Goal: Navigation & Orientation: Find specific page/section

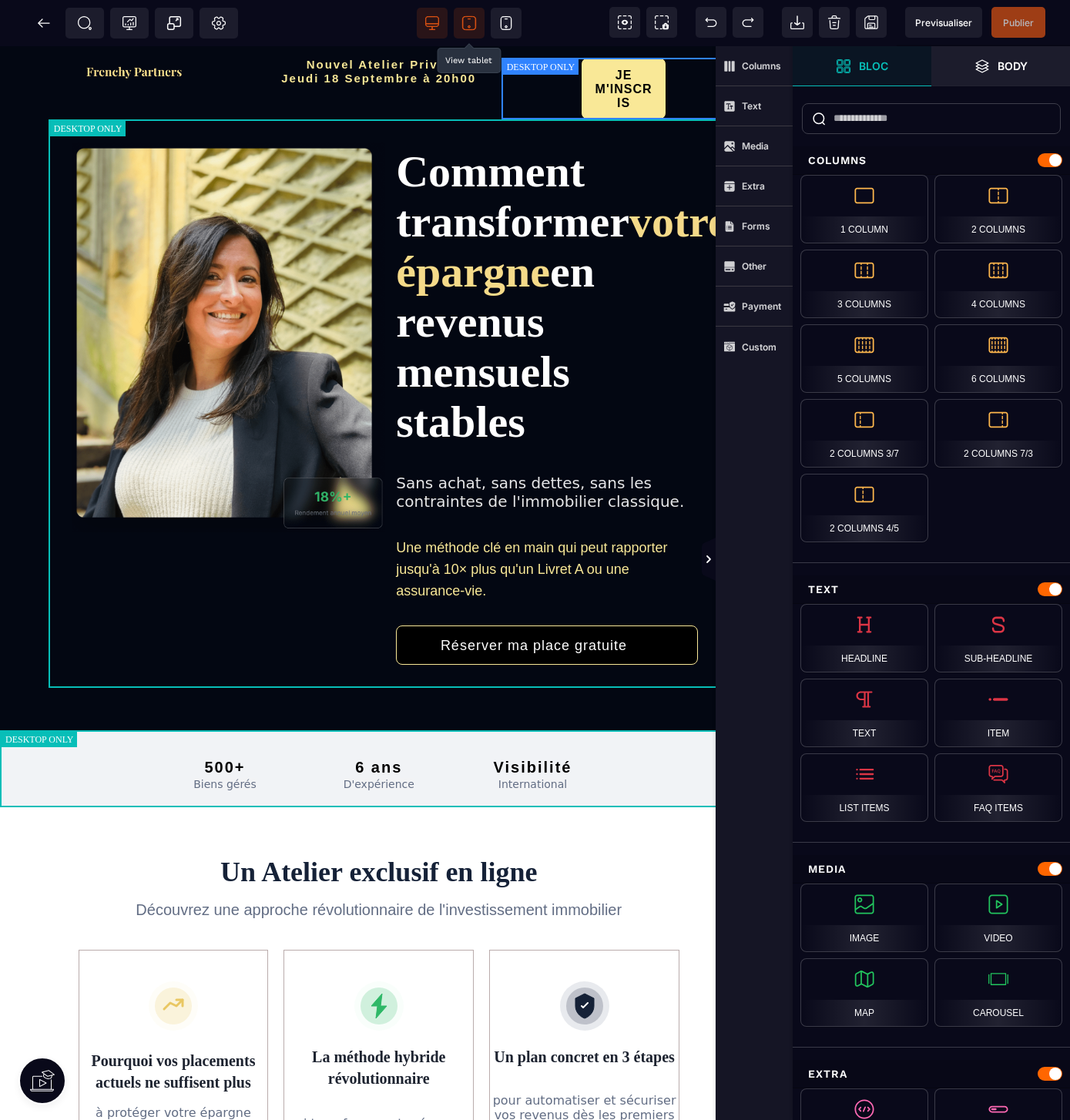
click at [471, 18] on icon at bounding box center [469, 23] width 15 height 15
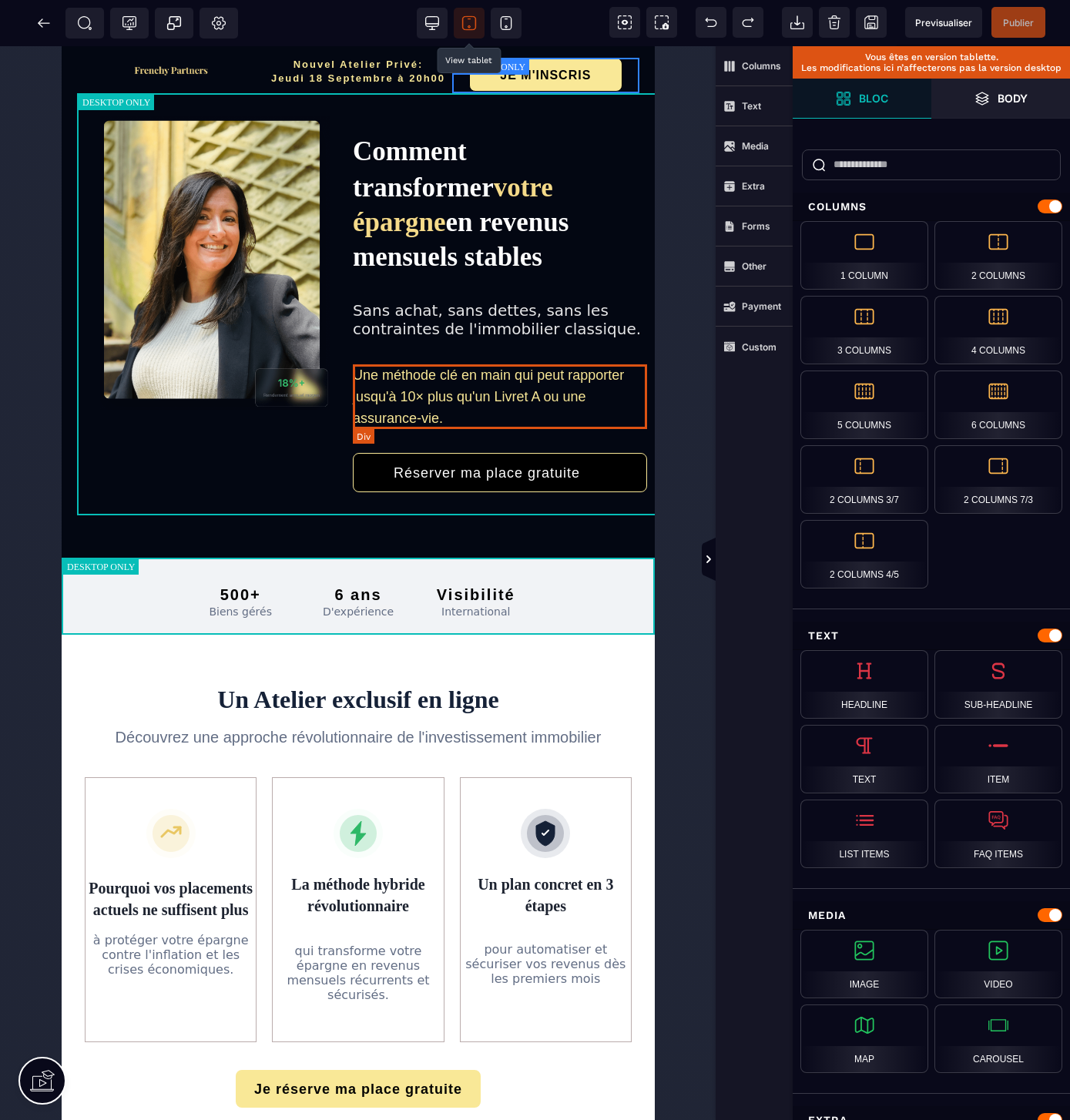
scroll to position [0, 2]
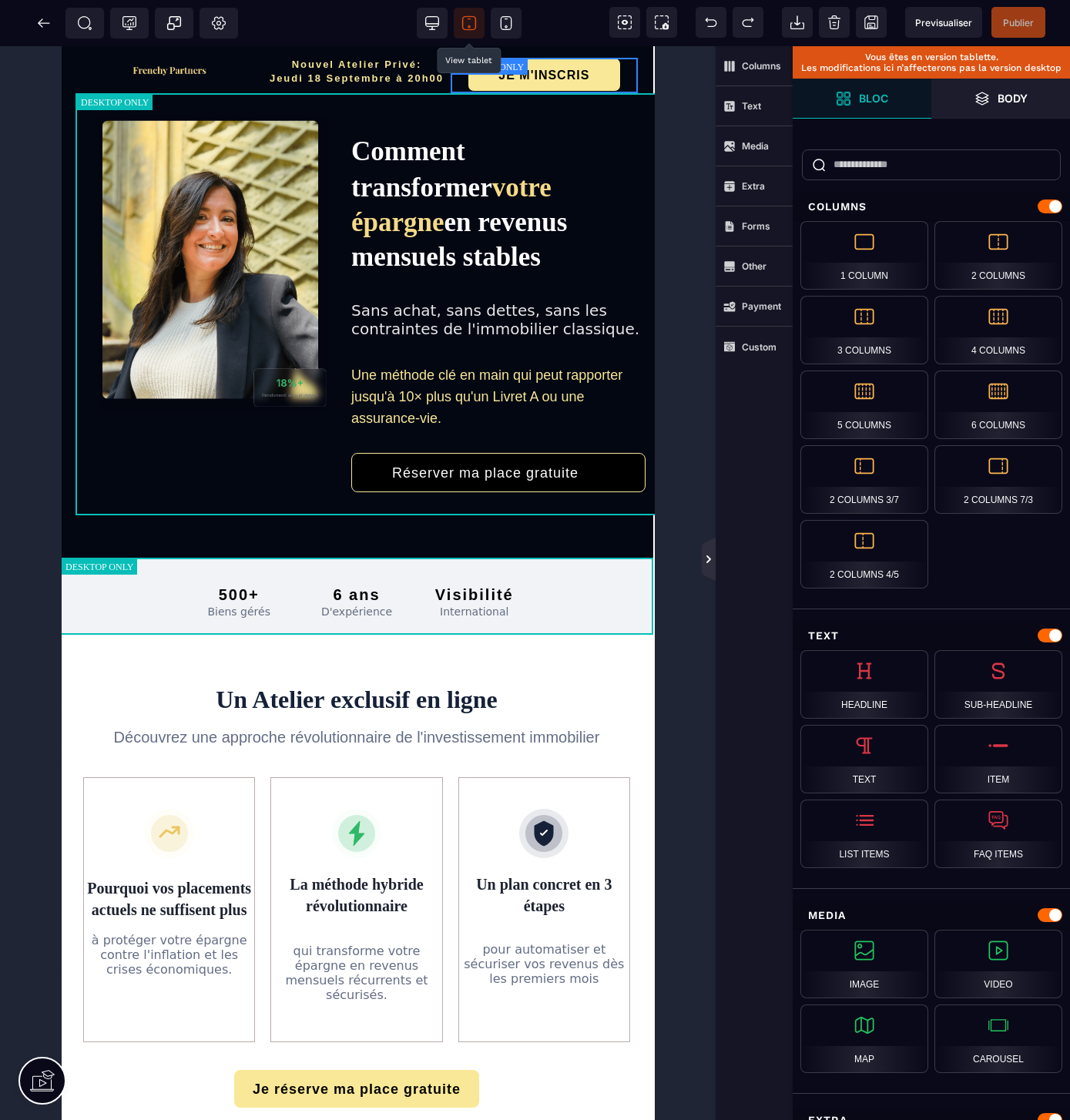
click at [703, 558] on icon at bounding box center [709, 559] width 12 height 12
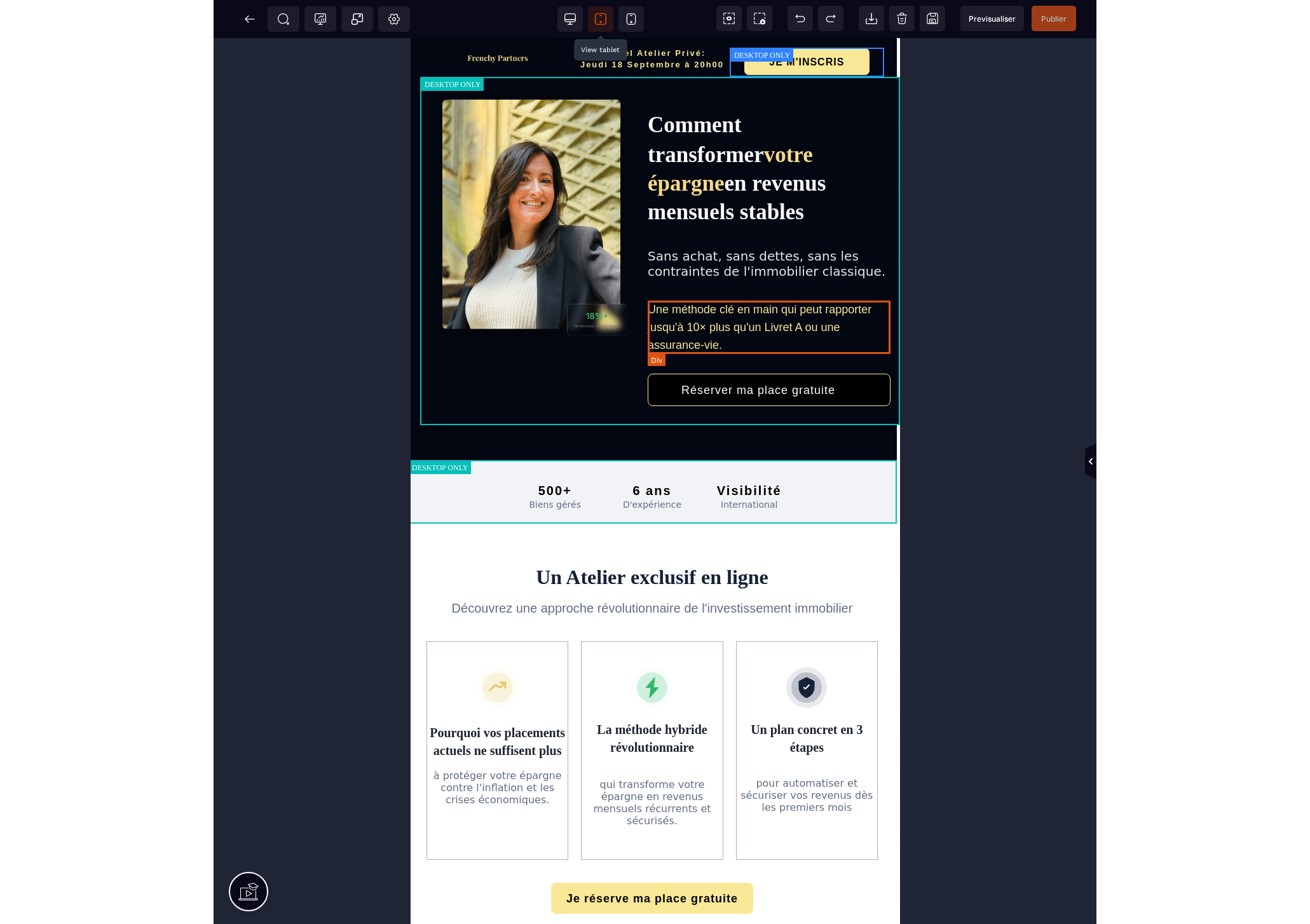
scroll to position [0, 0]
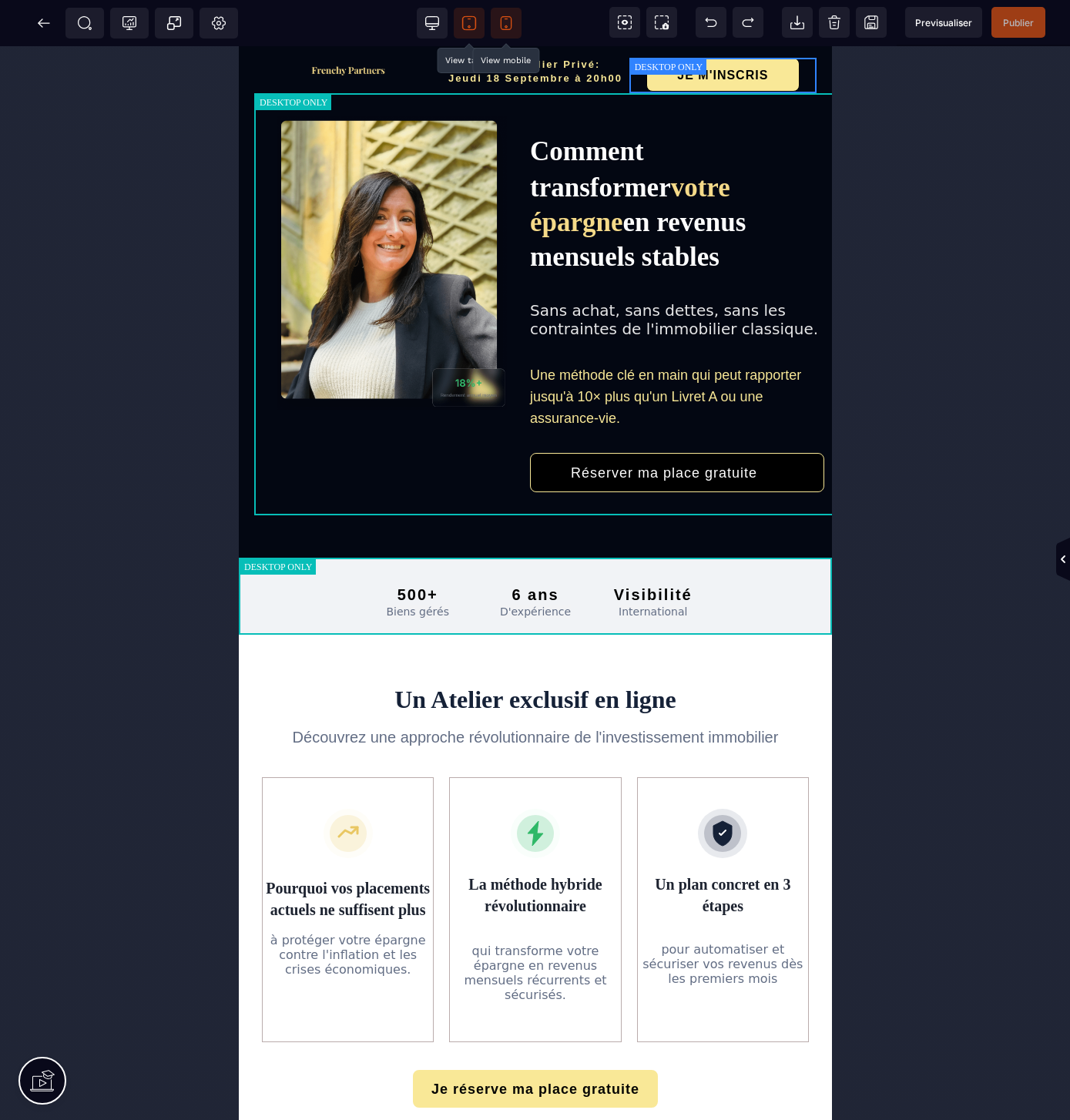
click at [512, 22] on icon at bounding box center [506, 23] width 15 height 15
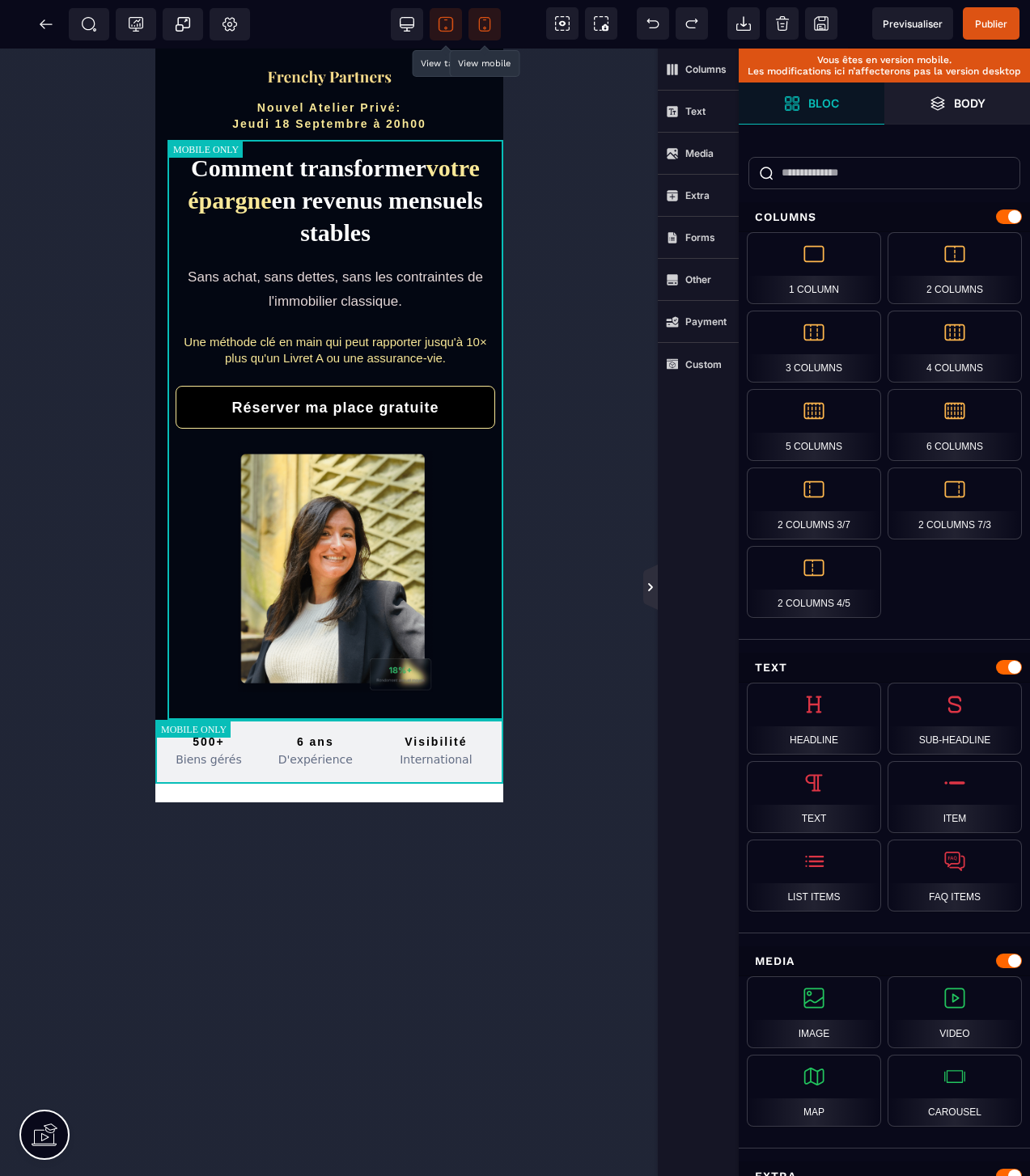
click at [646, 589] on icon at bounding box center [651, 587] width 15 height 13
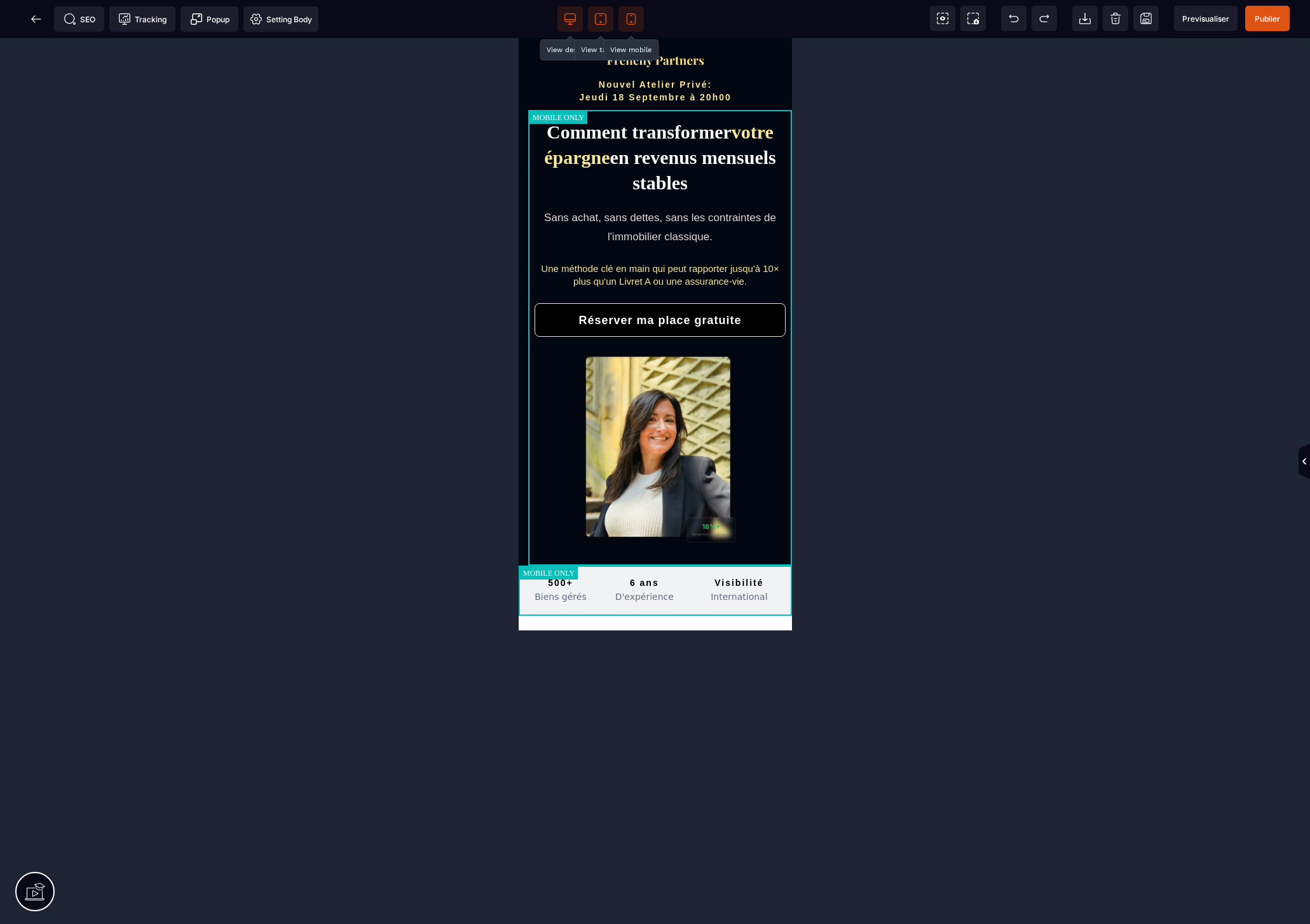
click at [570, 11] on span at bounding box center [570, 19] width 25 height 25
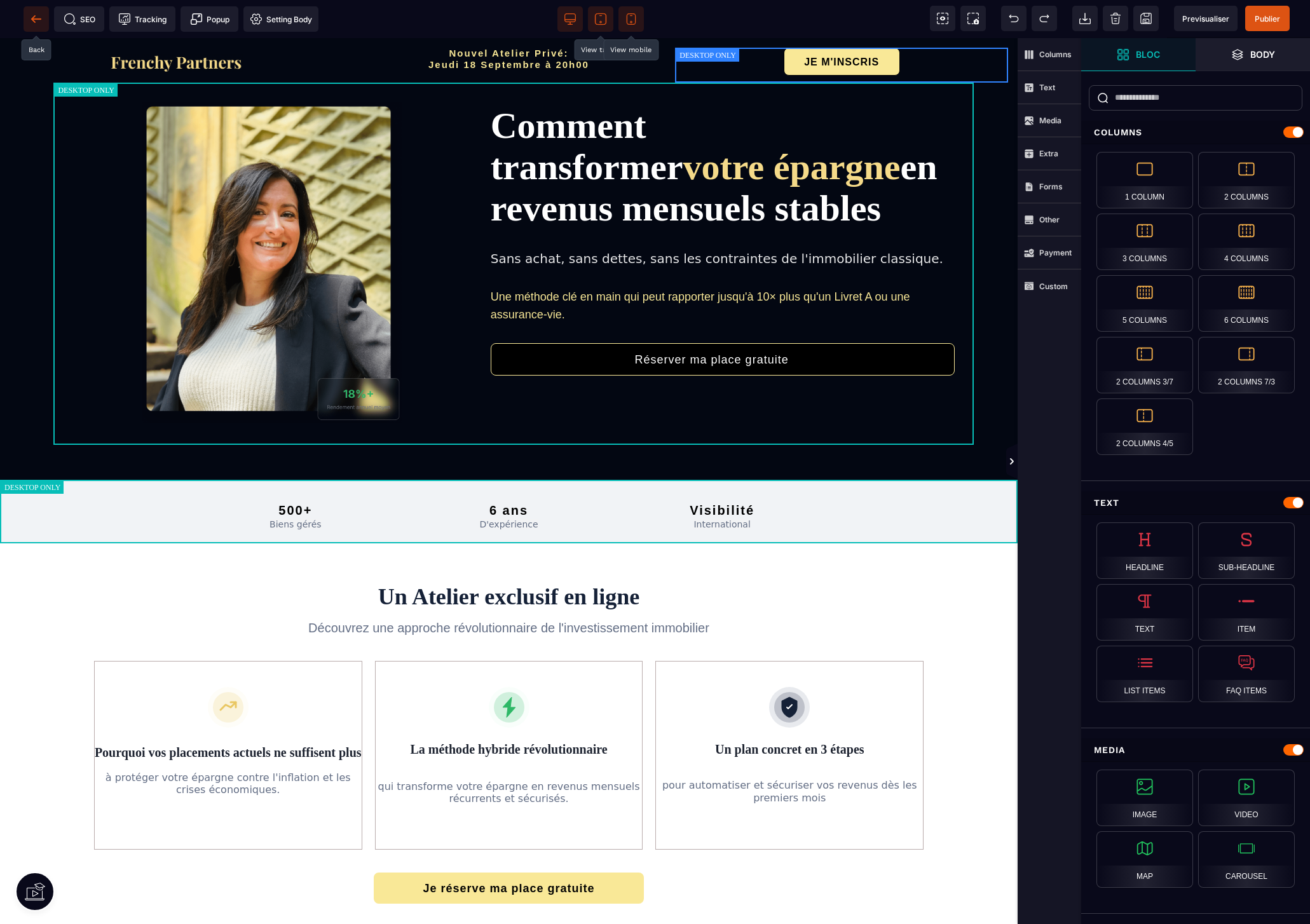
click at [34, 17] on icon at bounding box center [33, 18] width 4 height 7
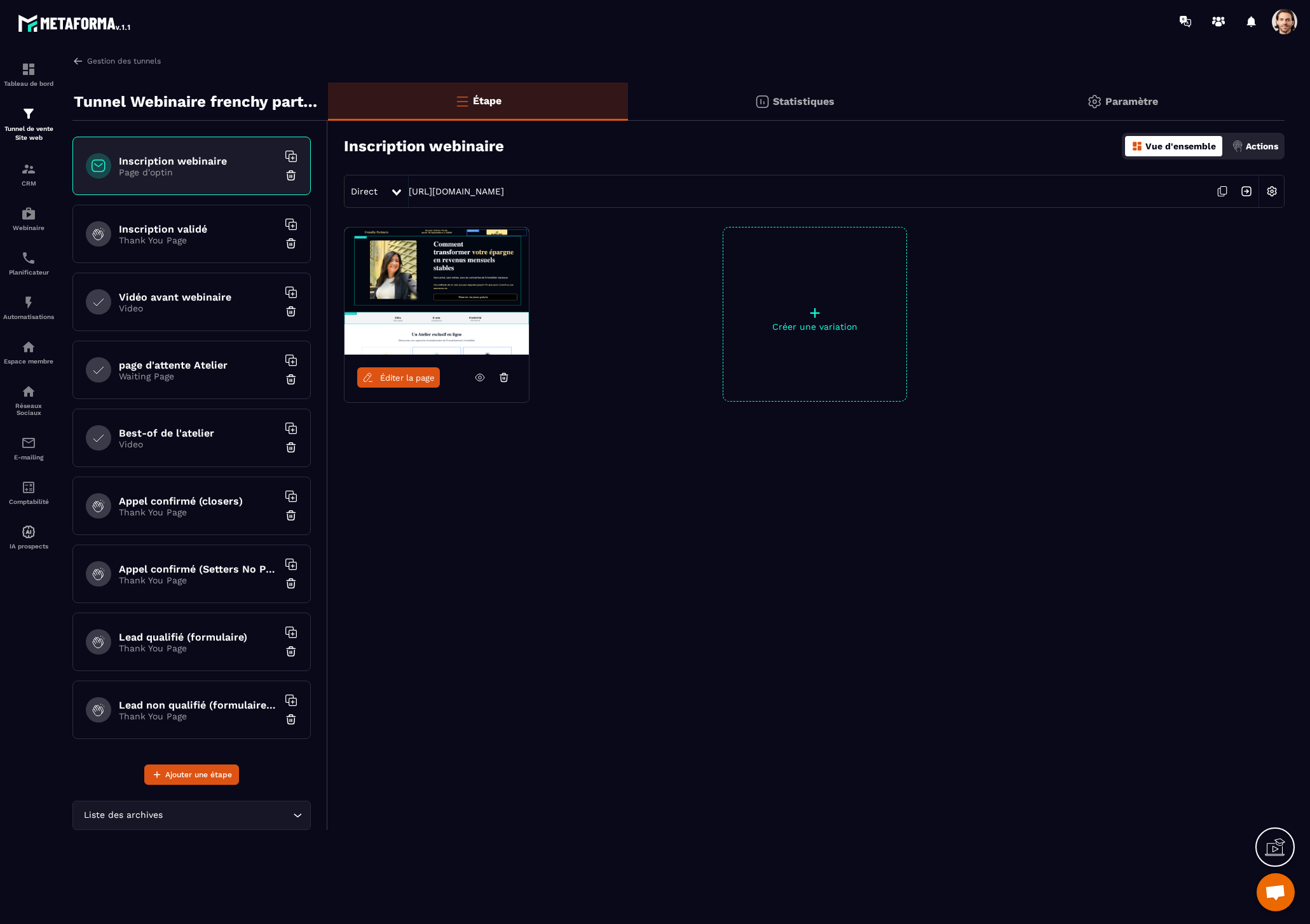
click at [189, 449] on div "Best-of de l'atelier Video" at bounding box center [191, 438] width 238 height 58
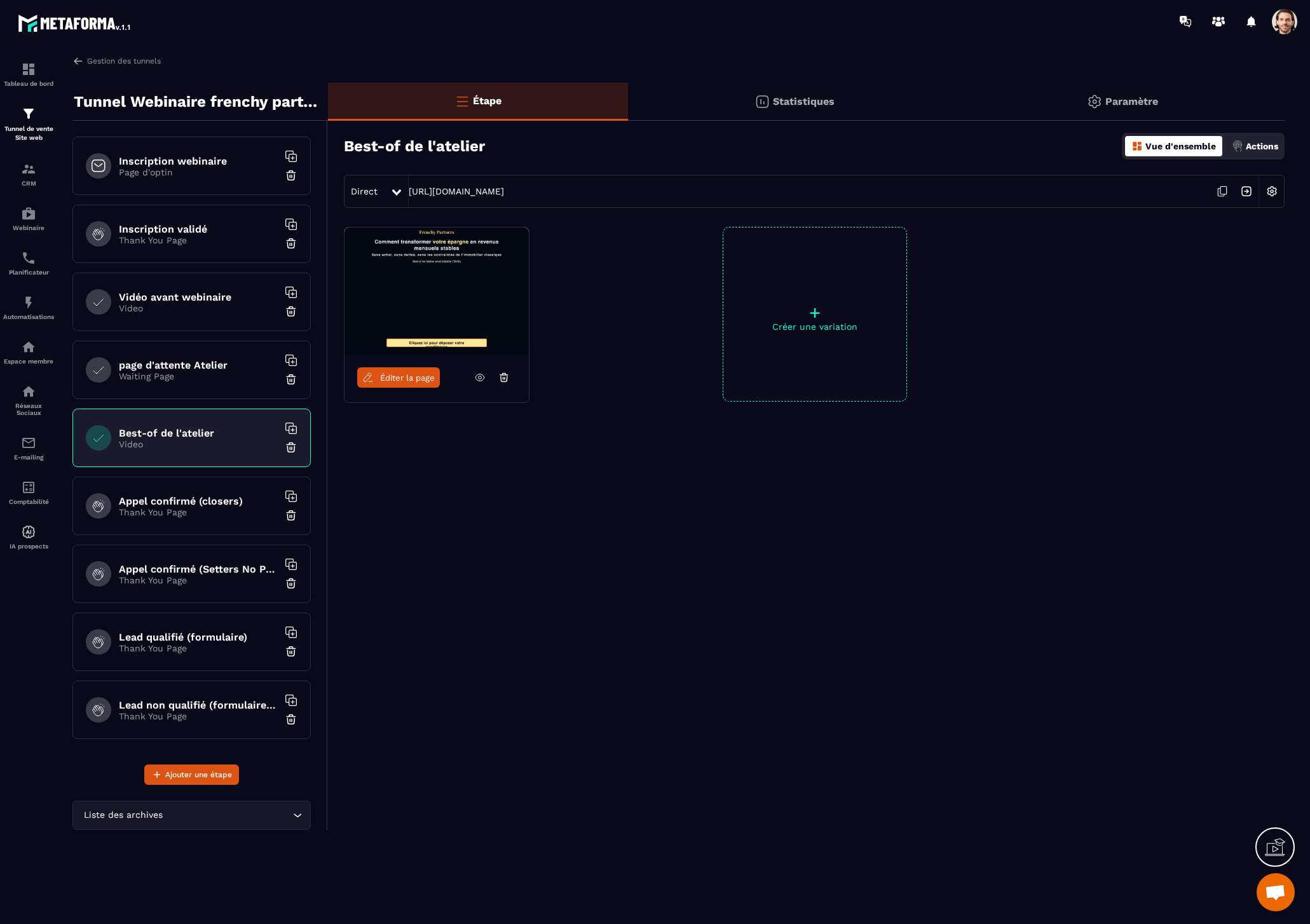
click at [169, 170] on p "Page d'optin" at bounding box center [198, 172] width 159 height 10
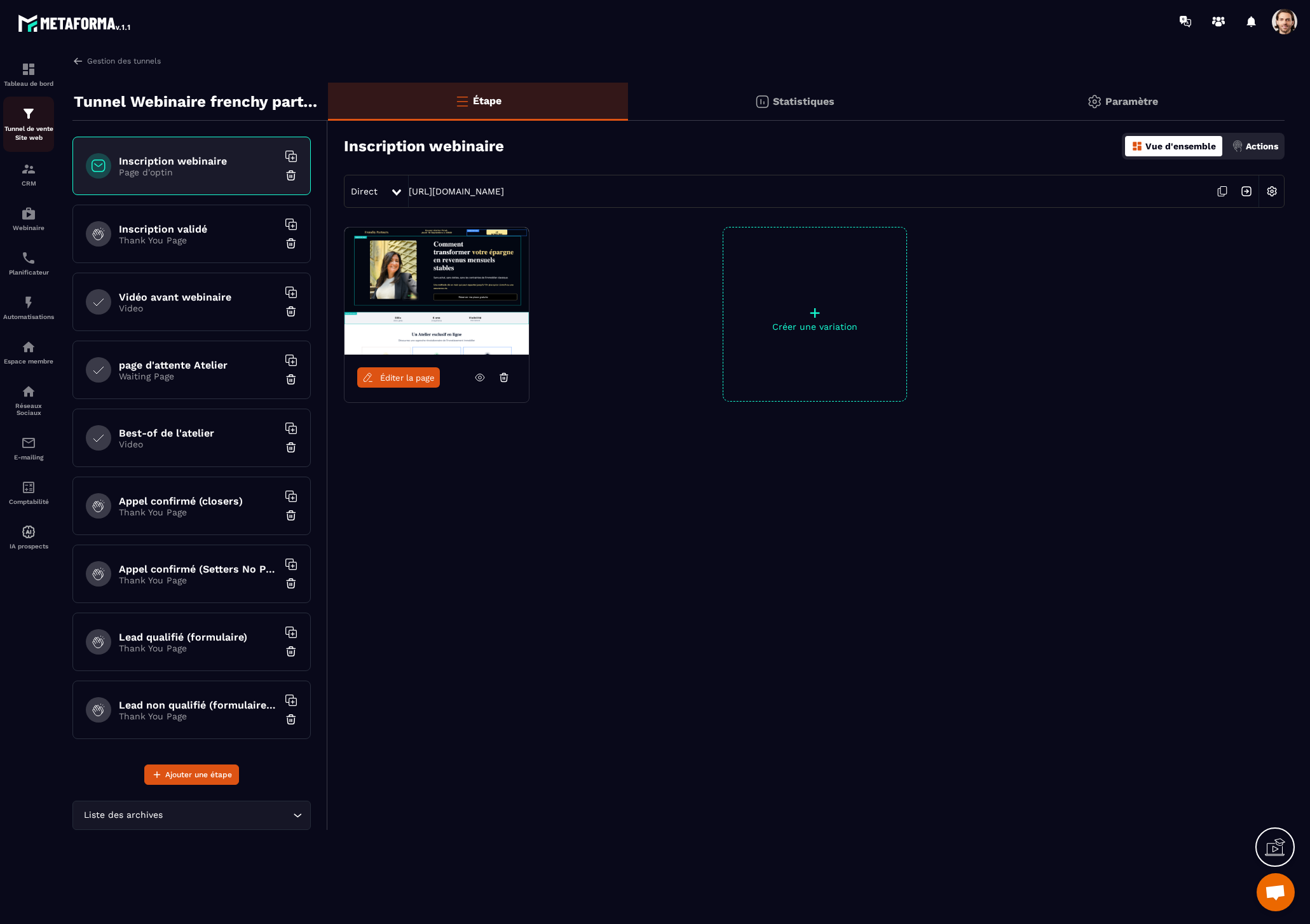
click at [32, 139] on p "Tunnel de vente Site web" at bounding box center [29, 133] width 51 height 18
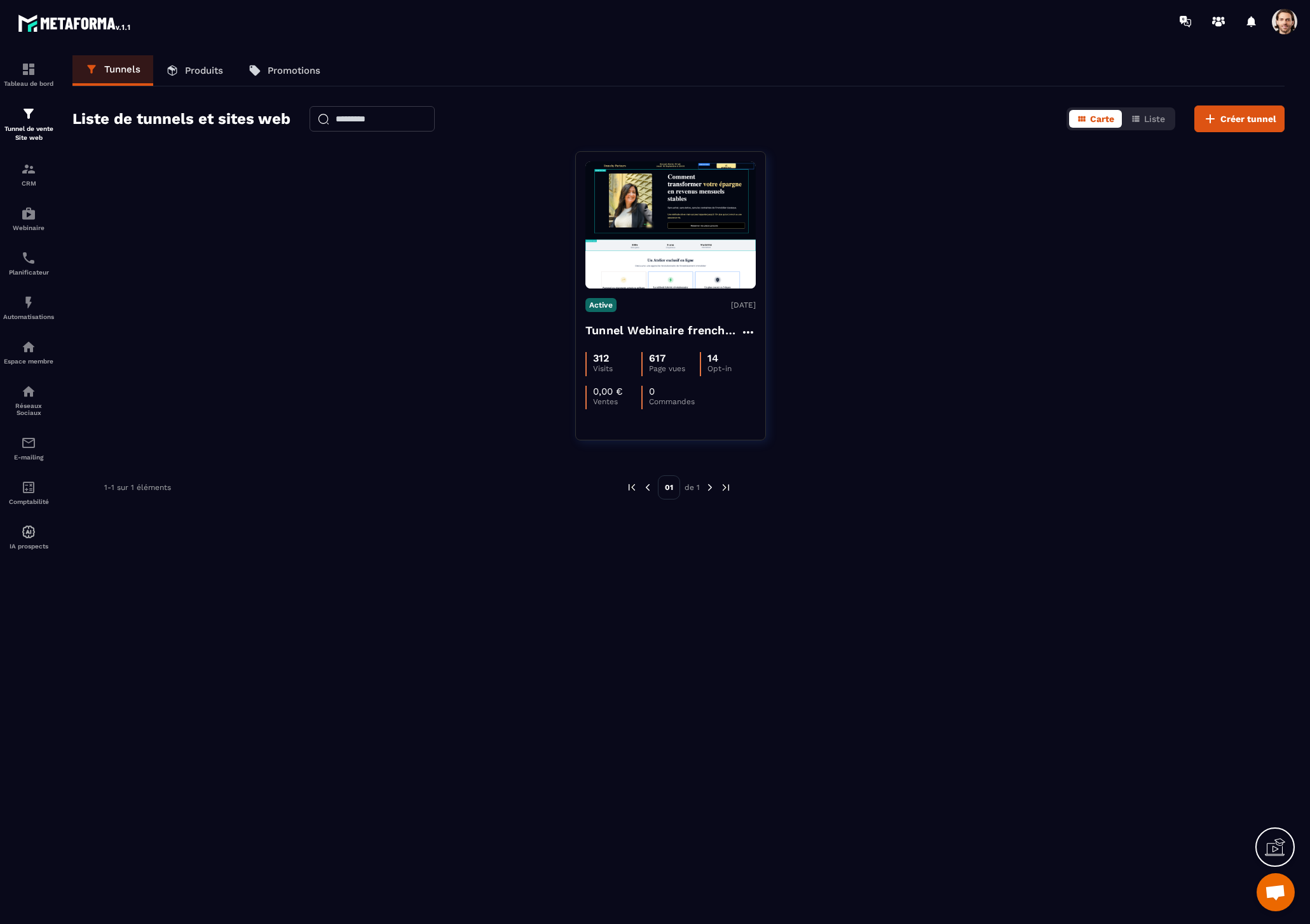
click at [1297, 26] on div at bounding box center [1288, 22] width 32 height 23
click at [1281, 25] on span at bounding box center [1285, 22] width 25 height 25
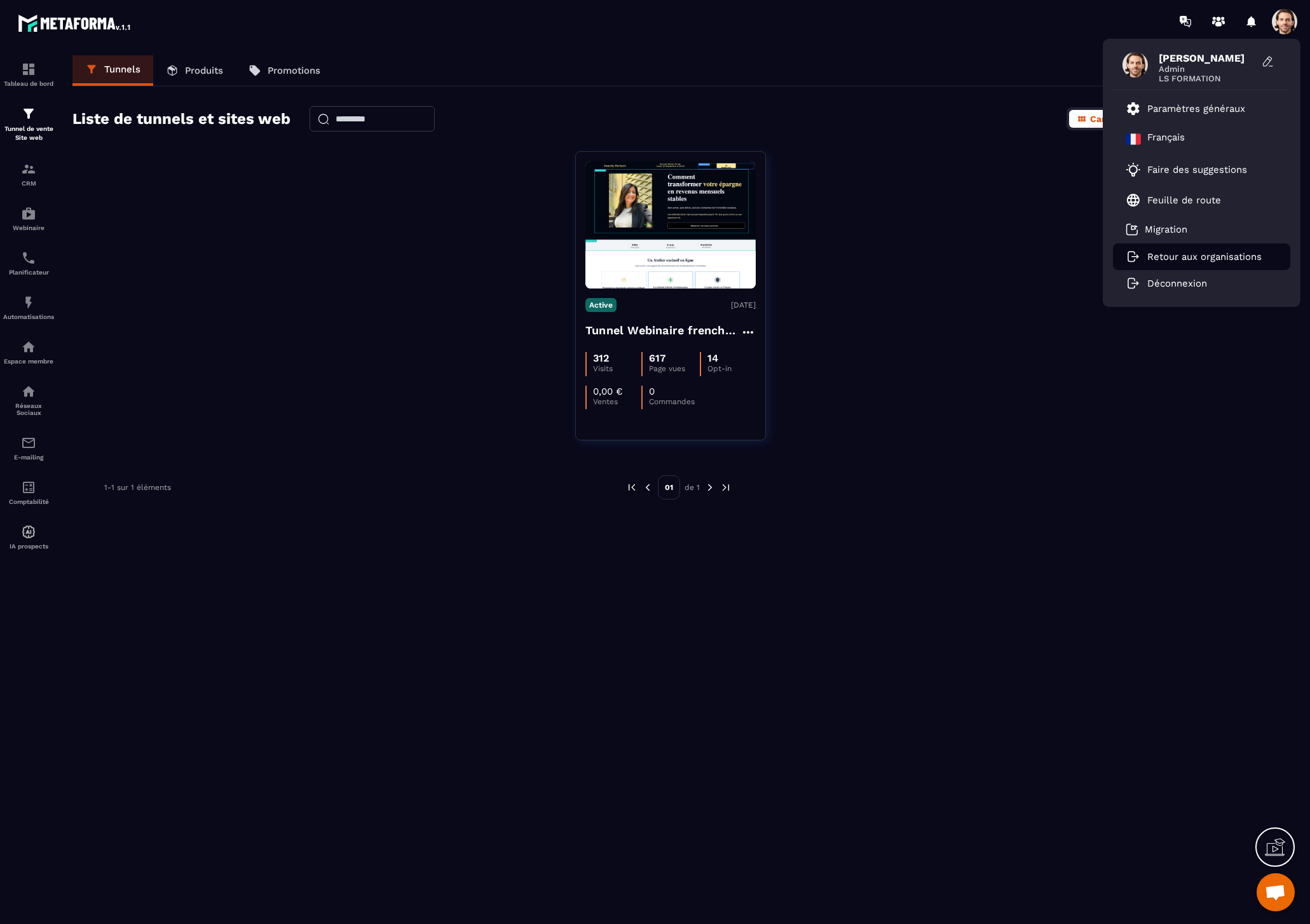
click at [1190, 260] on p "Retour aux organisations" at bounding box center [1204, 257] width 114 height 11
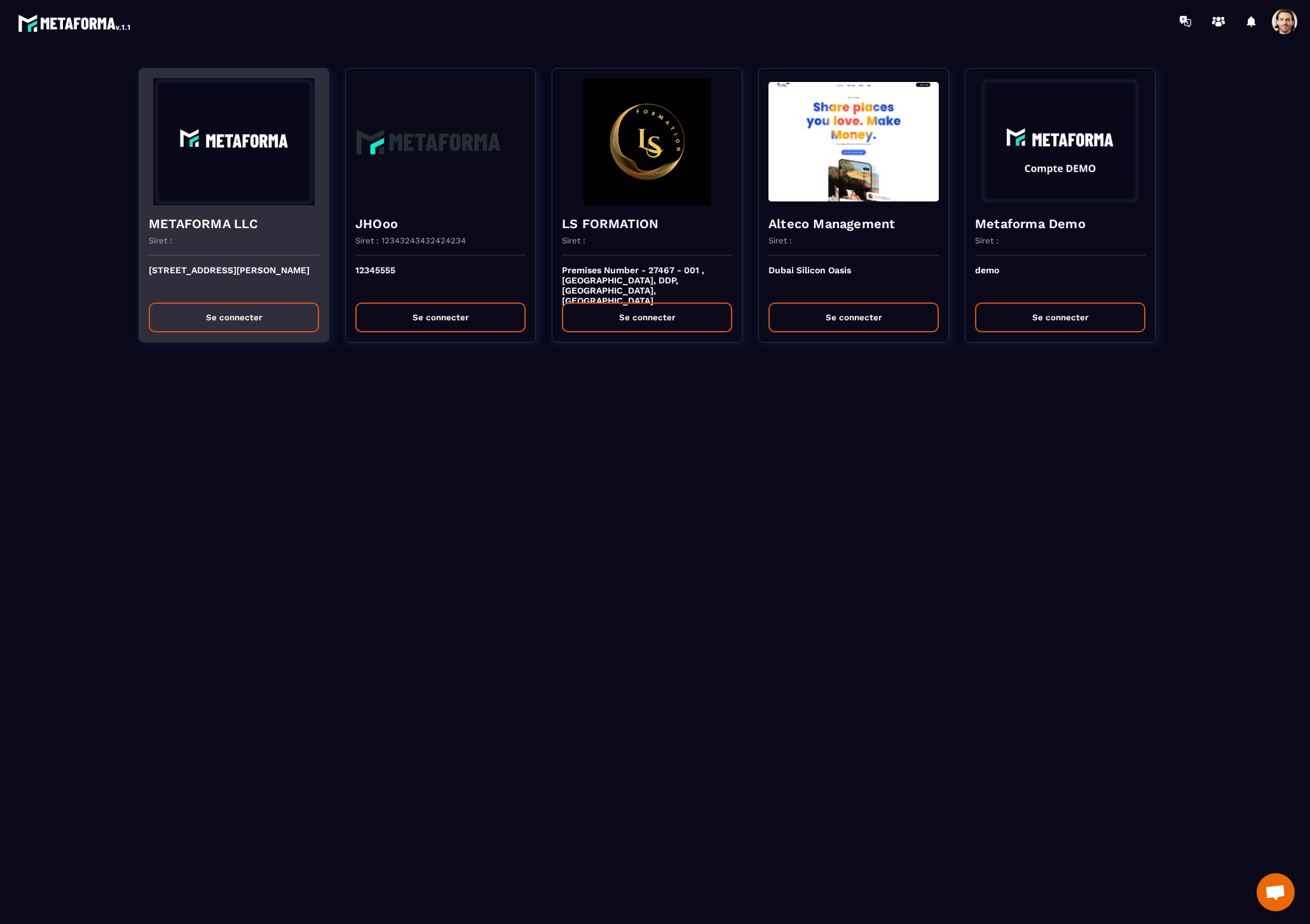
click at [188, 315] on button "Se connecter" at bounding box center [234, 317] width 170 height 30
